Goal: Transaction & Acquisition: Subscribe to service/newsletter

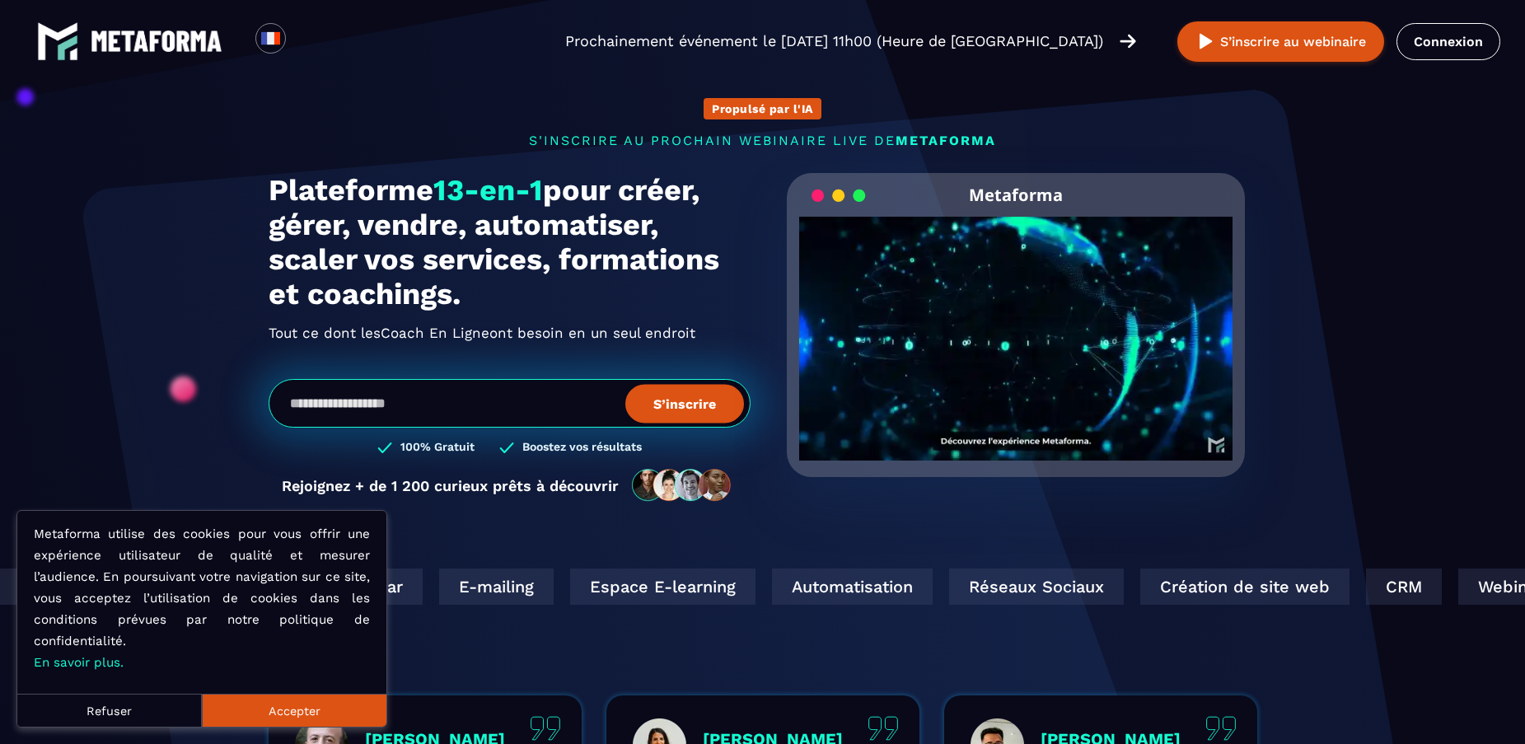
click at [134, 708] on button "Refuser" at bounding box center [109, 710] width 185 height 33
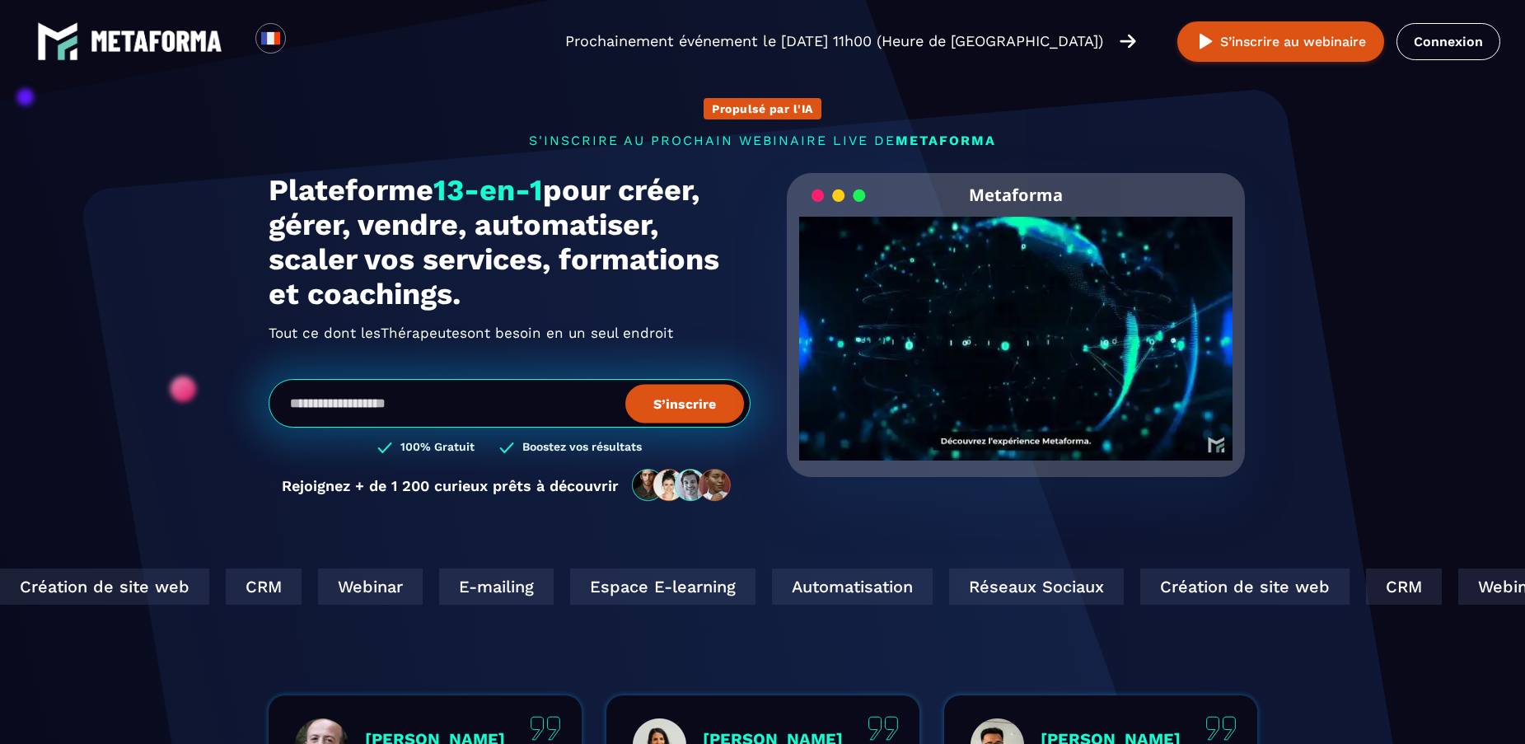
click at [342, 411] on input "email" at bounding box center [510, 403] width 482 height 49
type input "**********"
click at [690, 417] on button "S’inscrire" at bounding box center [684, 403] width 119 height 39
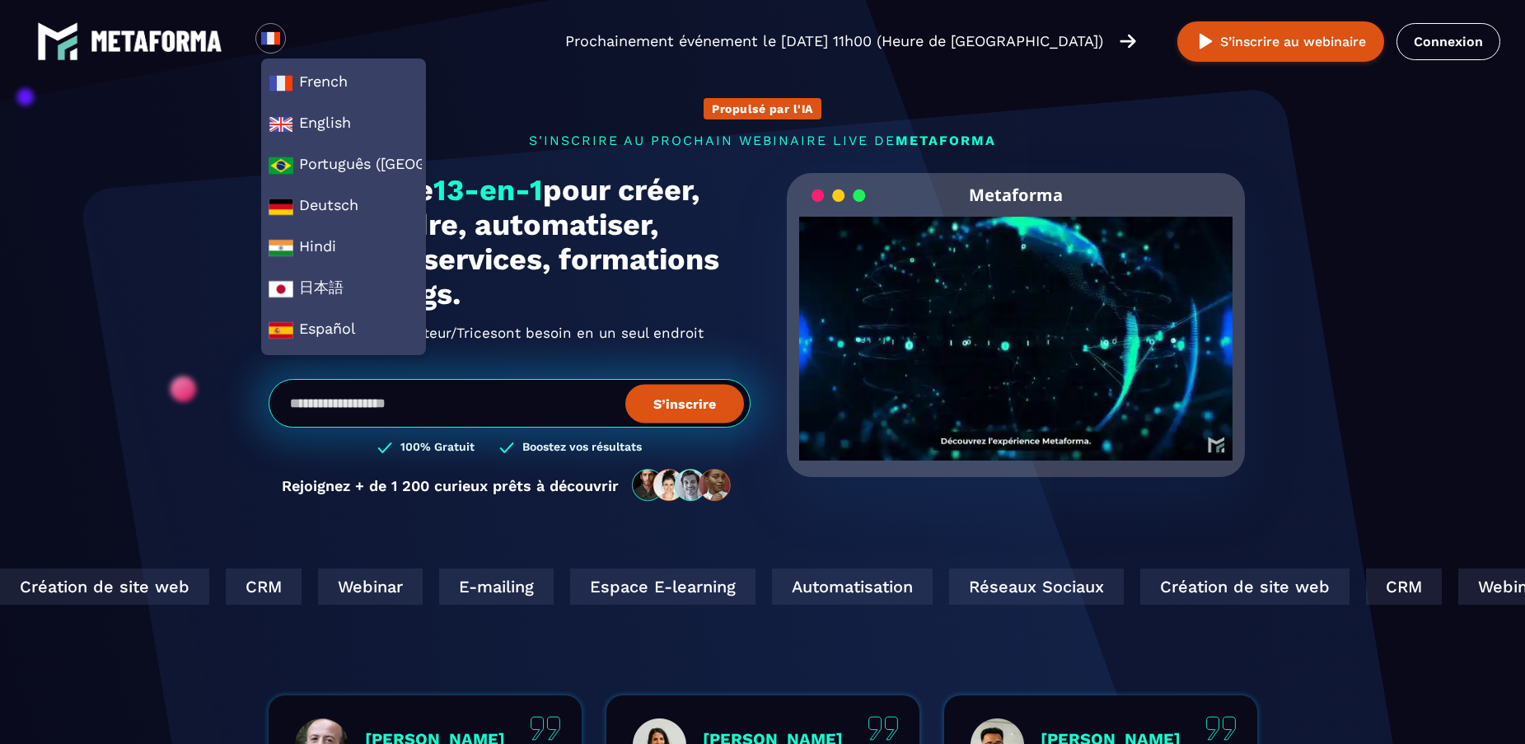
click at [687, 410] on button "S’inscrire" at bounding box center [684, 403] width 119 height 39
click at [348, 72] on span "French" at bounding box center [344, 83] width 150 height 25
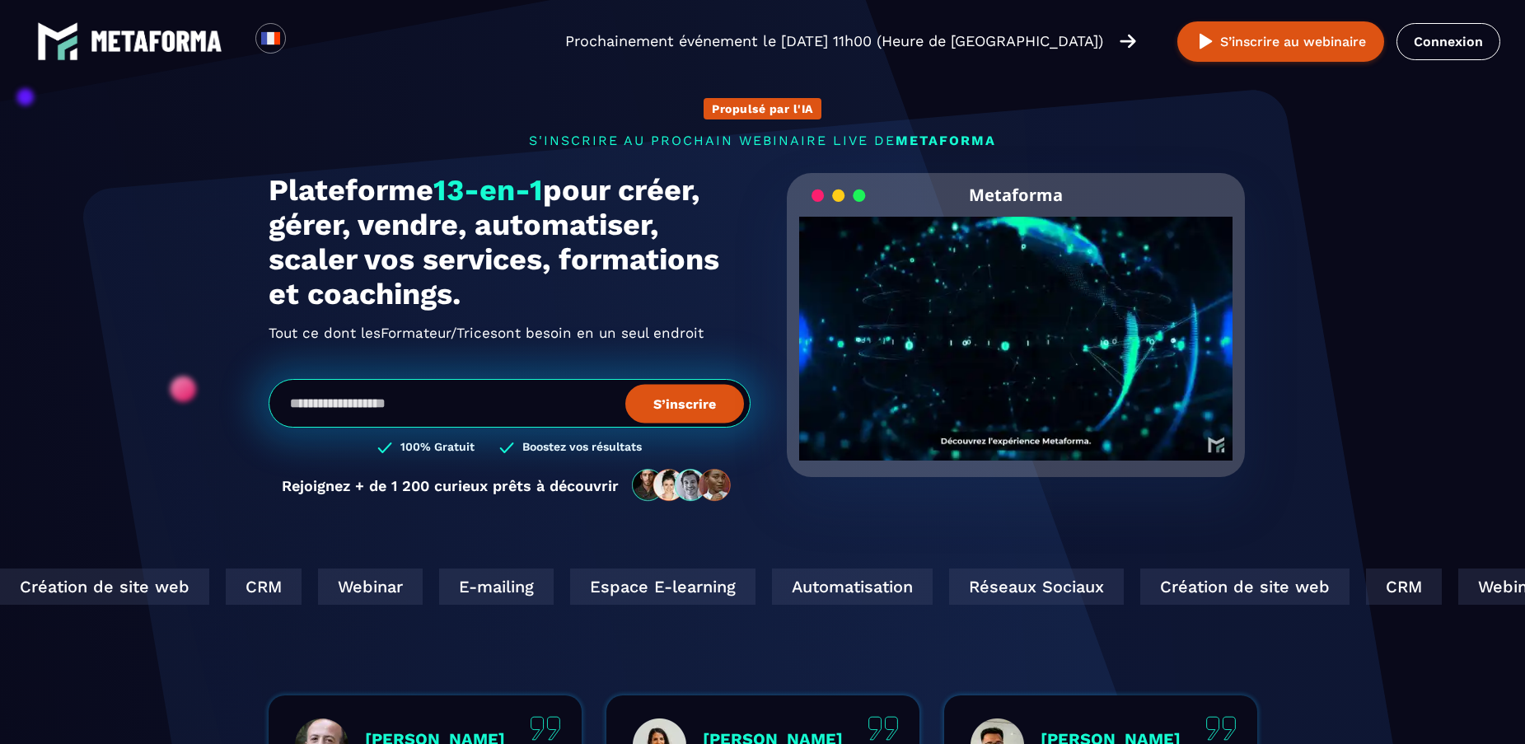
click at [403, 405] on input "email" at bounding box center [510, 403] width 482 height 49
click at [147, 411] on section "Propulsé par l'IA s'inscrire au prochain webinaire live de METAFORMA Prochainem…" at bounding box center [762, 528] width 1525 height 1057
click at [1448, 35] on link "Connexion" at bounding box center [1448, 41] width 104 height 37
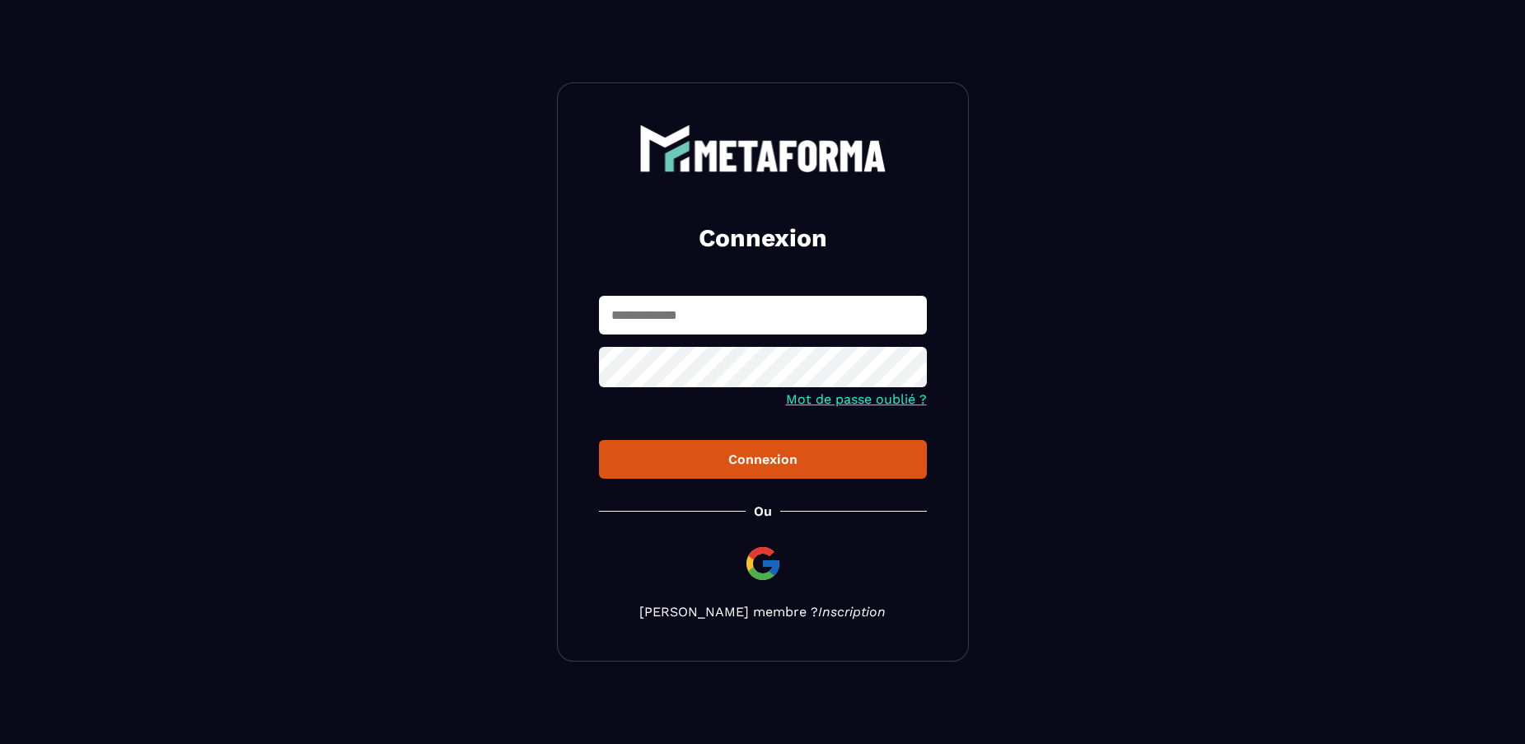
click at [834, 614] on link "Inscription" at bounding box center [852, 612] width 68 height 16
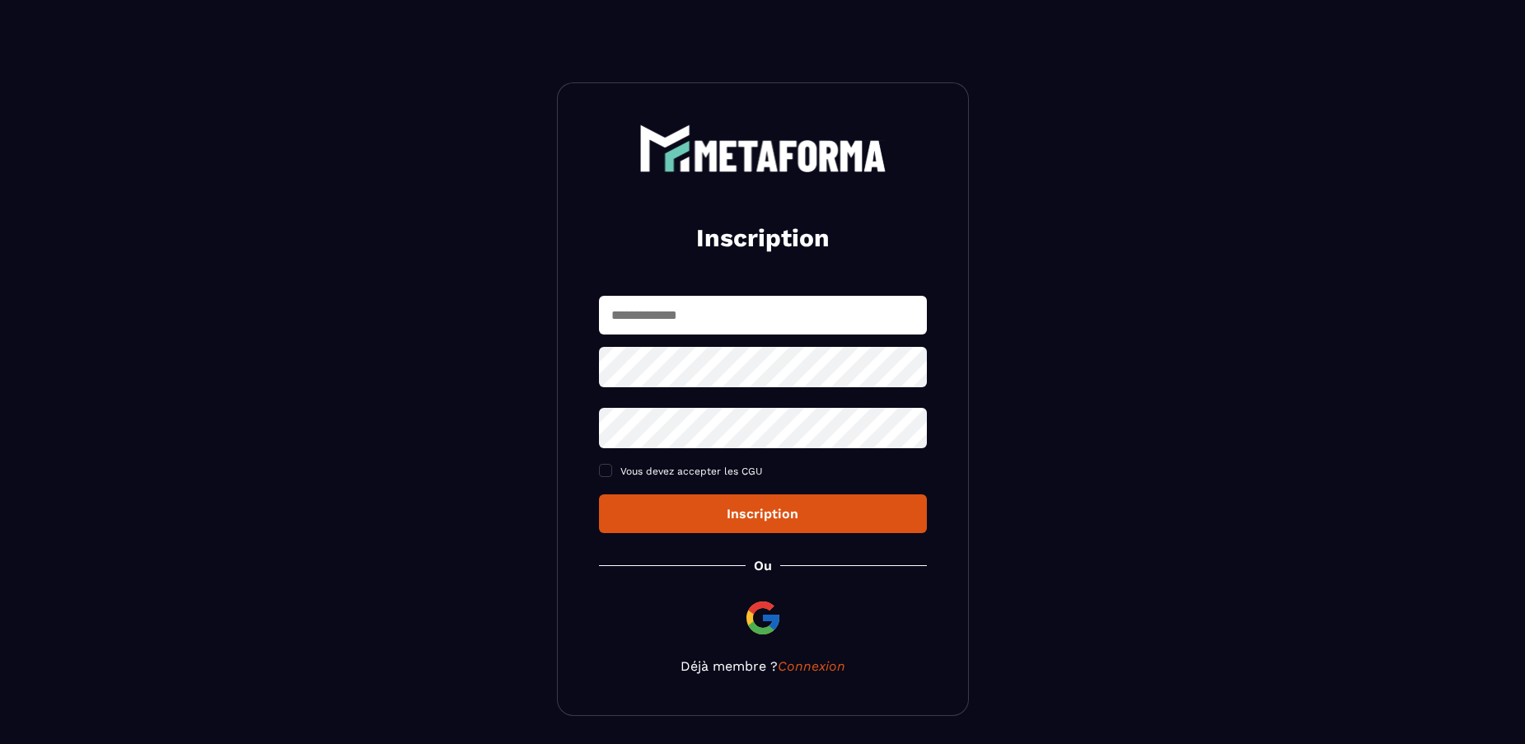
click at [770, 621] on img at bounding box center [763, 618] width 40 height 40
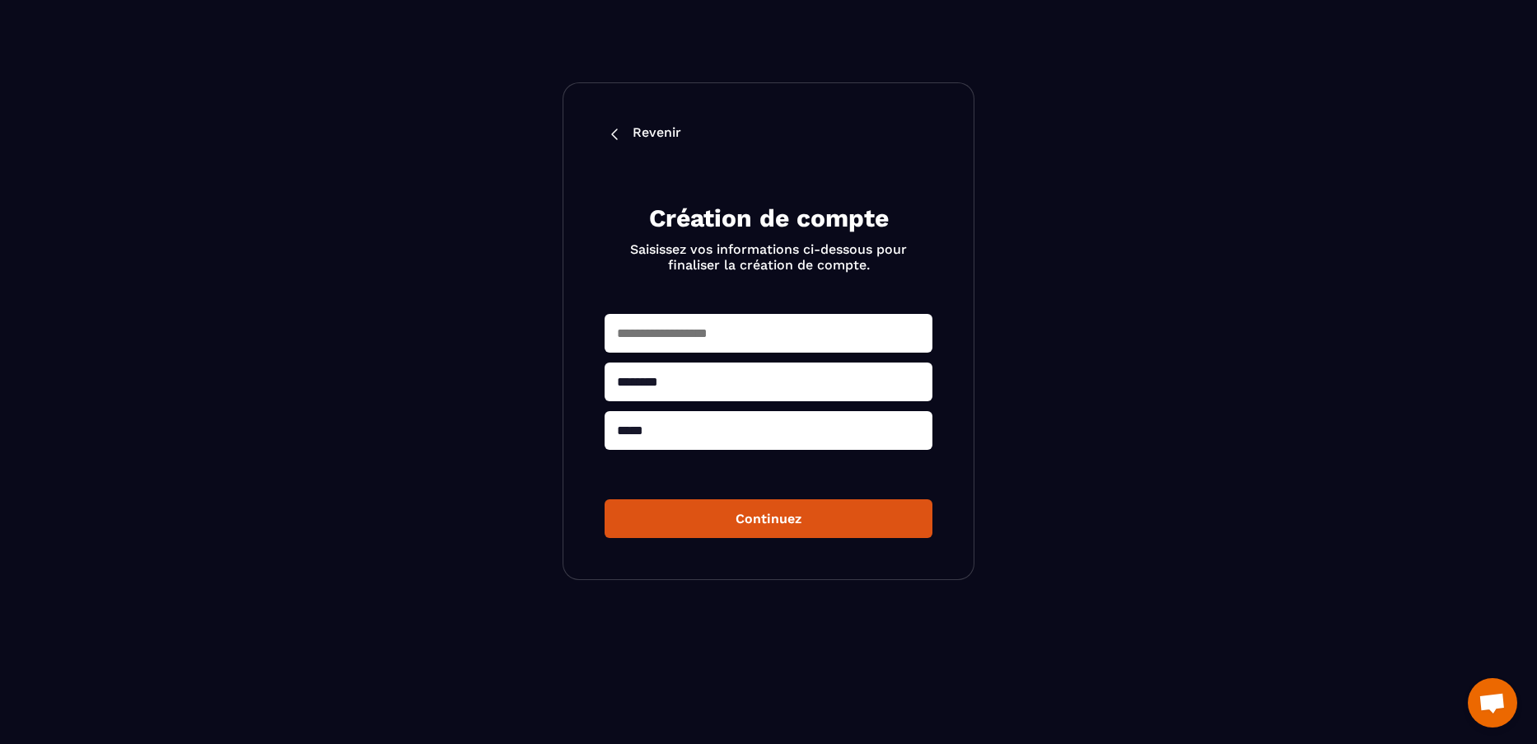
click at [691, 337] on input "text" at bounding box center [769, 333] width 328 height 39
type input "**********"
click at [811, 517] on button "Continuez" at bounding box center [769, 518] width 328 height 39
